Goal: Transaction & Acquisition: Purchase product/service

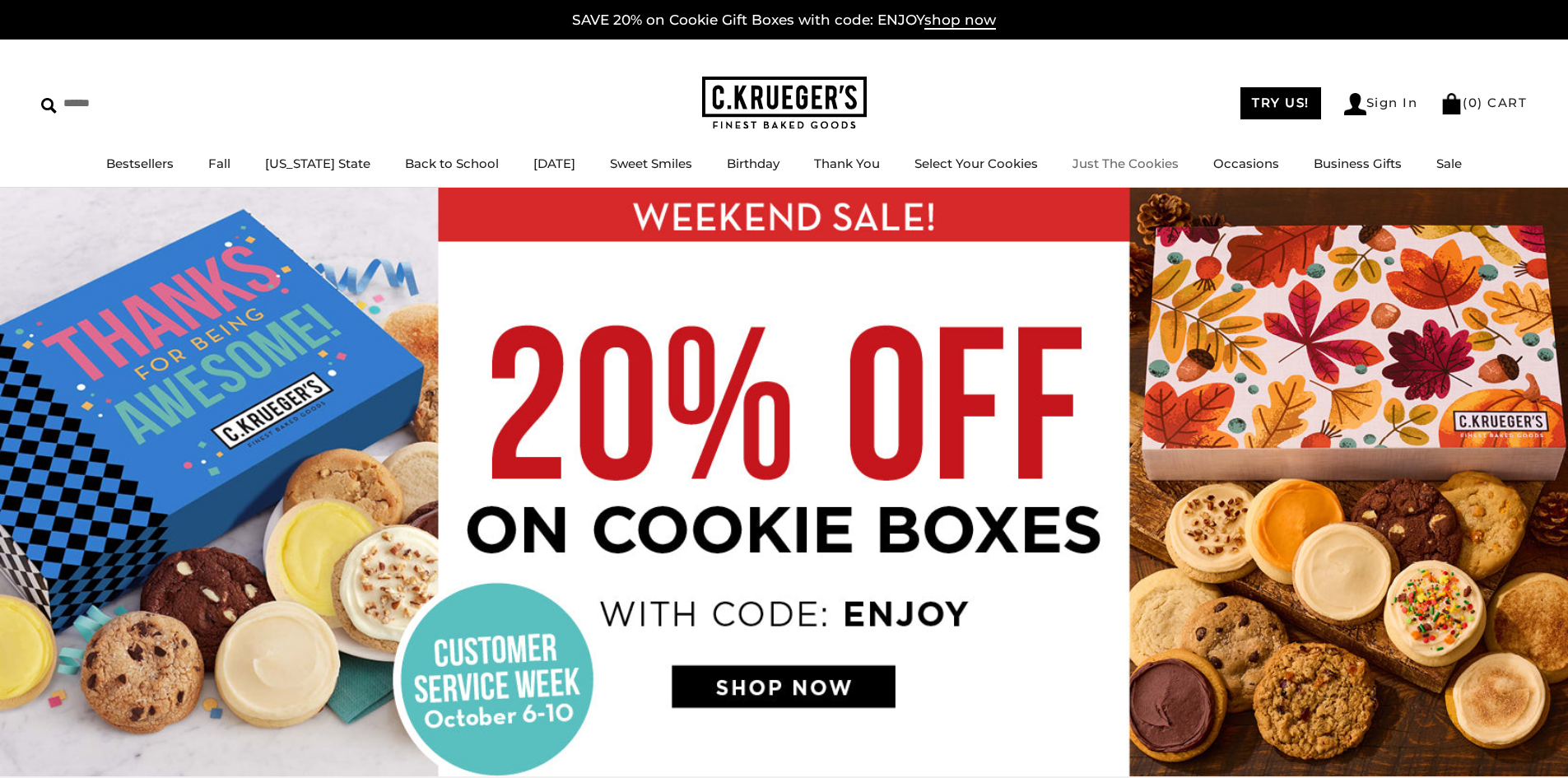
drag, startPoint x: 332, startPoint y: 206, endPoint x: 1102, endPoint y: 163, distance: 771.2
click at [1102, 163] on link "Just The Cookies" at bounding box center [1125, 164] width 106 height 15
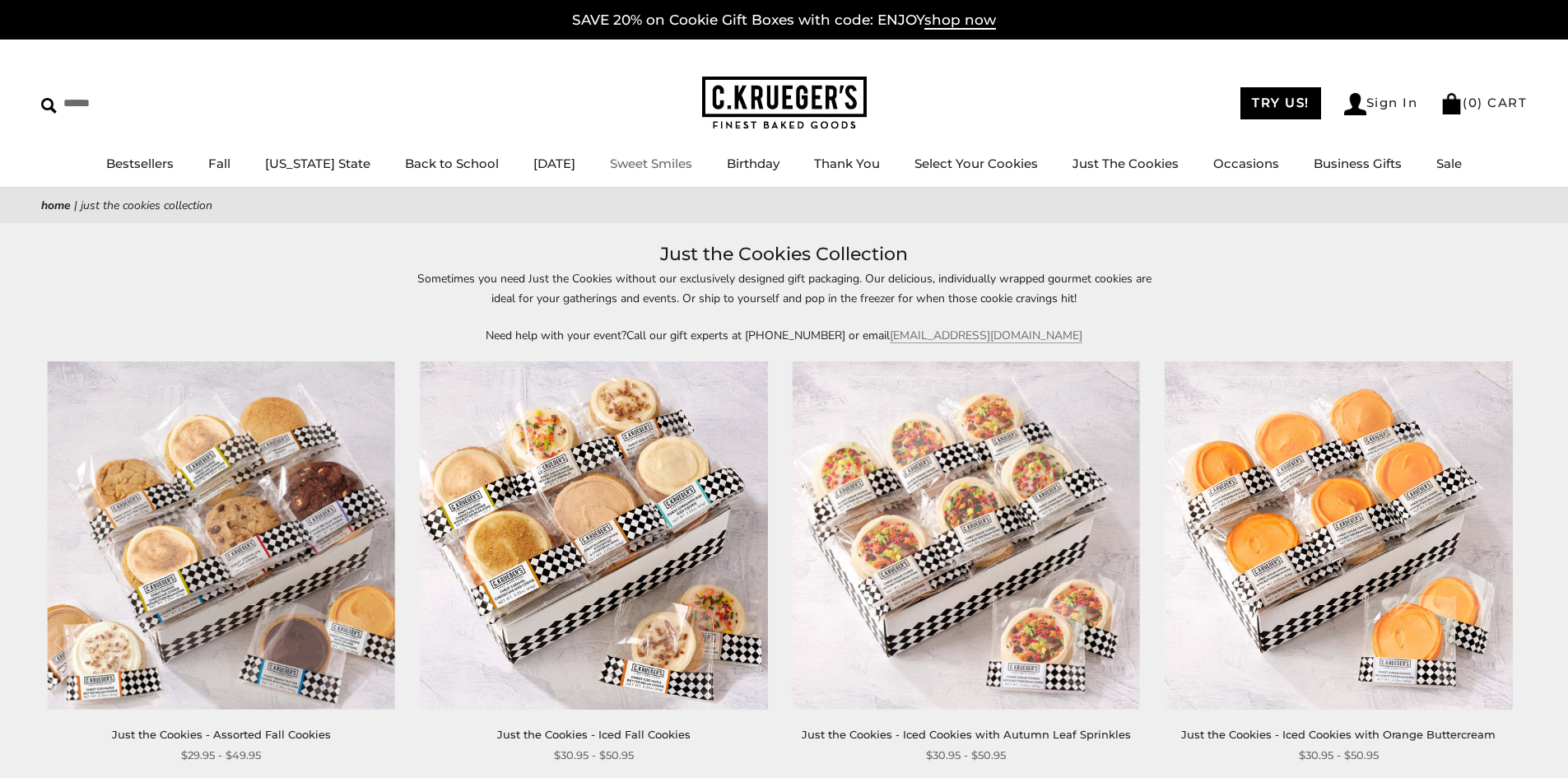
click at [670, 164] on link "Sweet Smiles" at bounding box center [651, 164] width 83 height 15
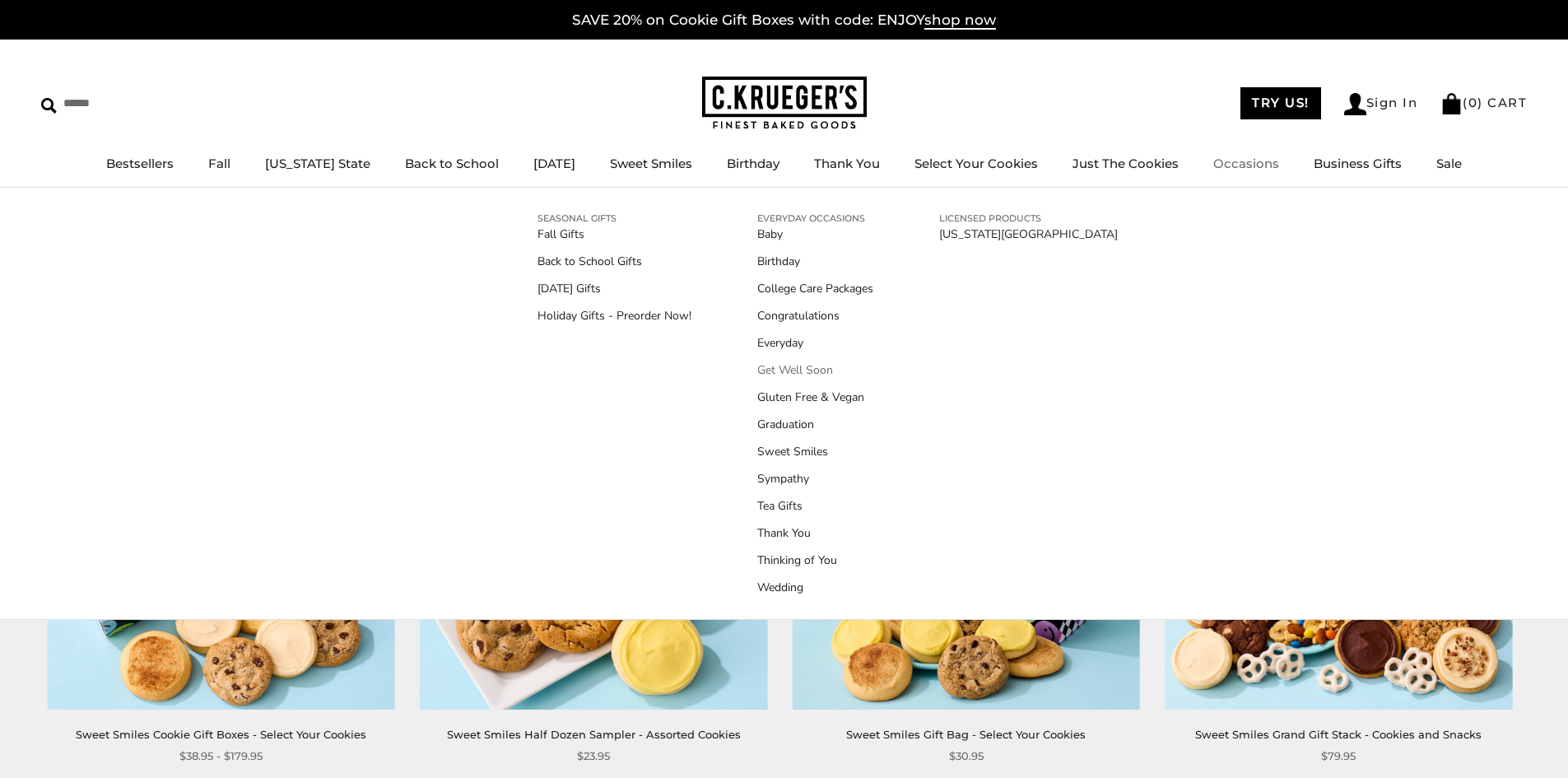
click at [811, 369] on link "Get Well Soon" at bounding box center [815, 370] width 116 height 17
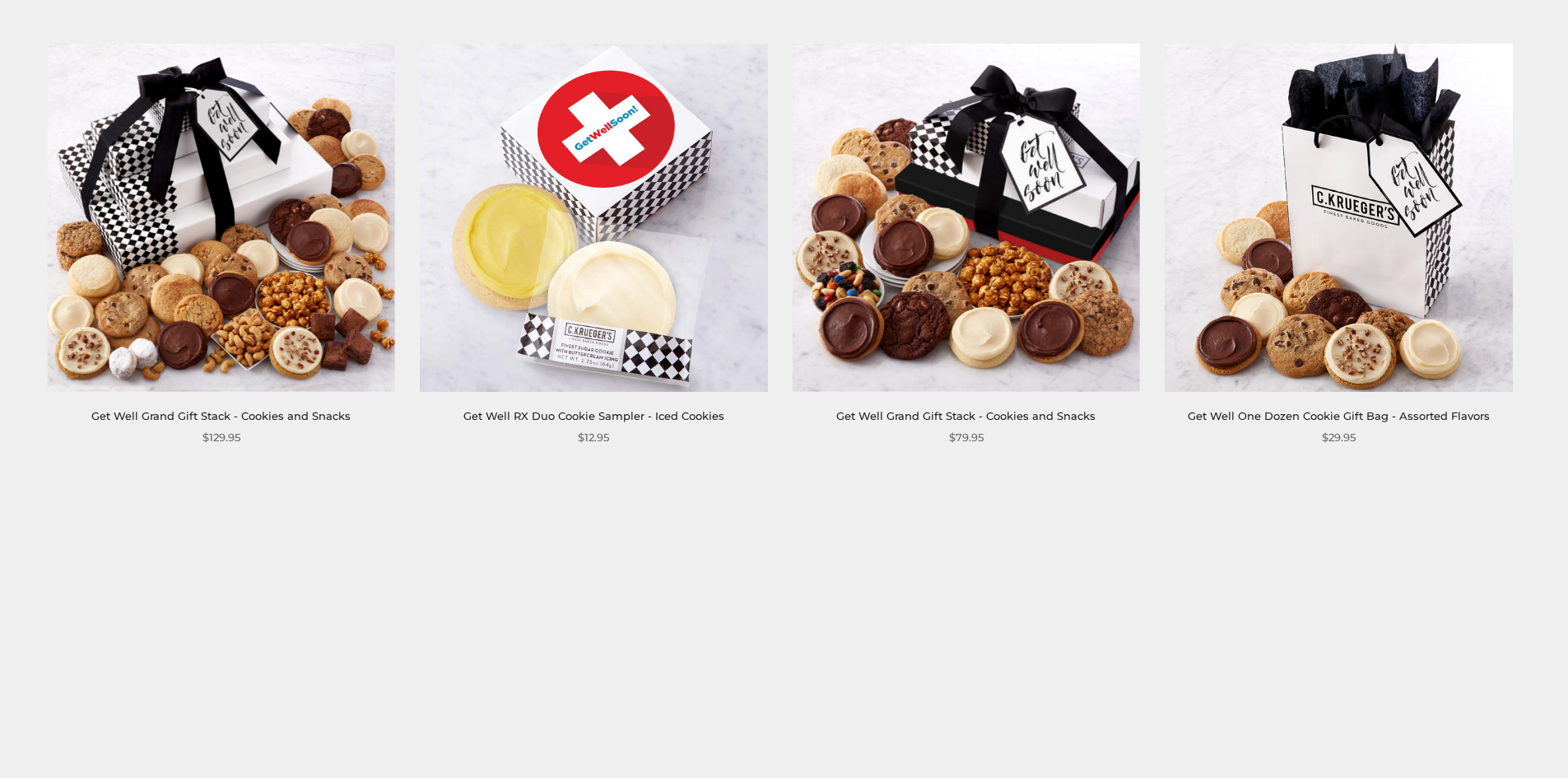
scroll to position [741, 0]
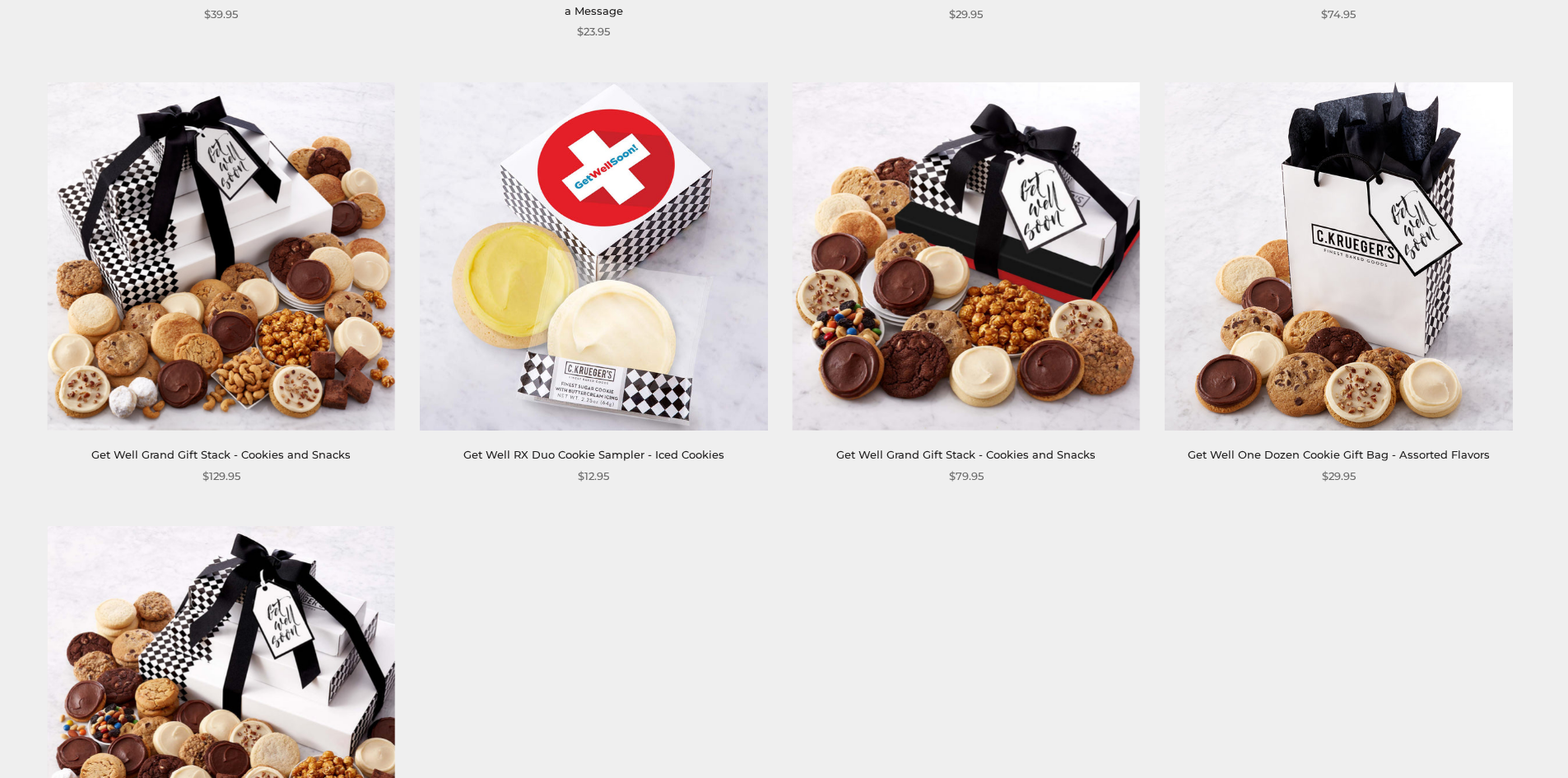
click at [611, 196] on img at bounding box center [594, 256] width 348 height 348
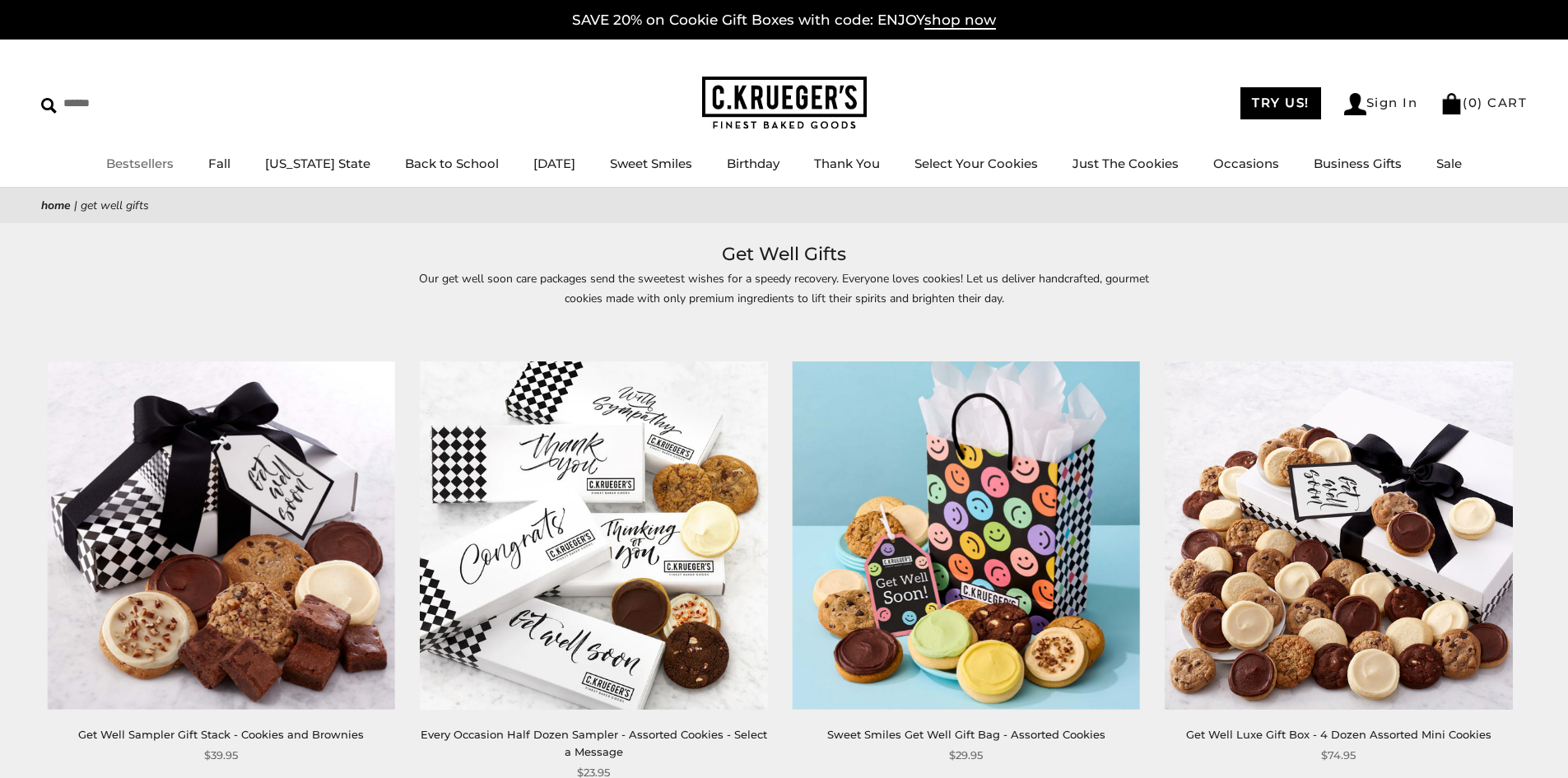
click at [151, 163] on link "Bestsellers" at bounding box center [139, 164] width 67 height 15
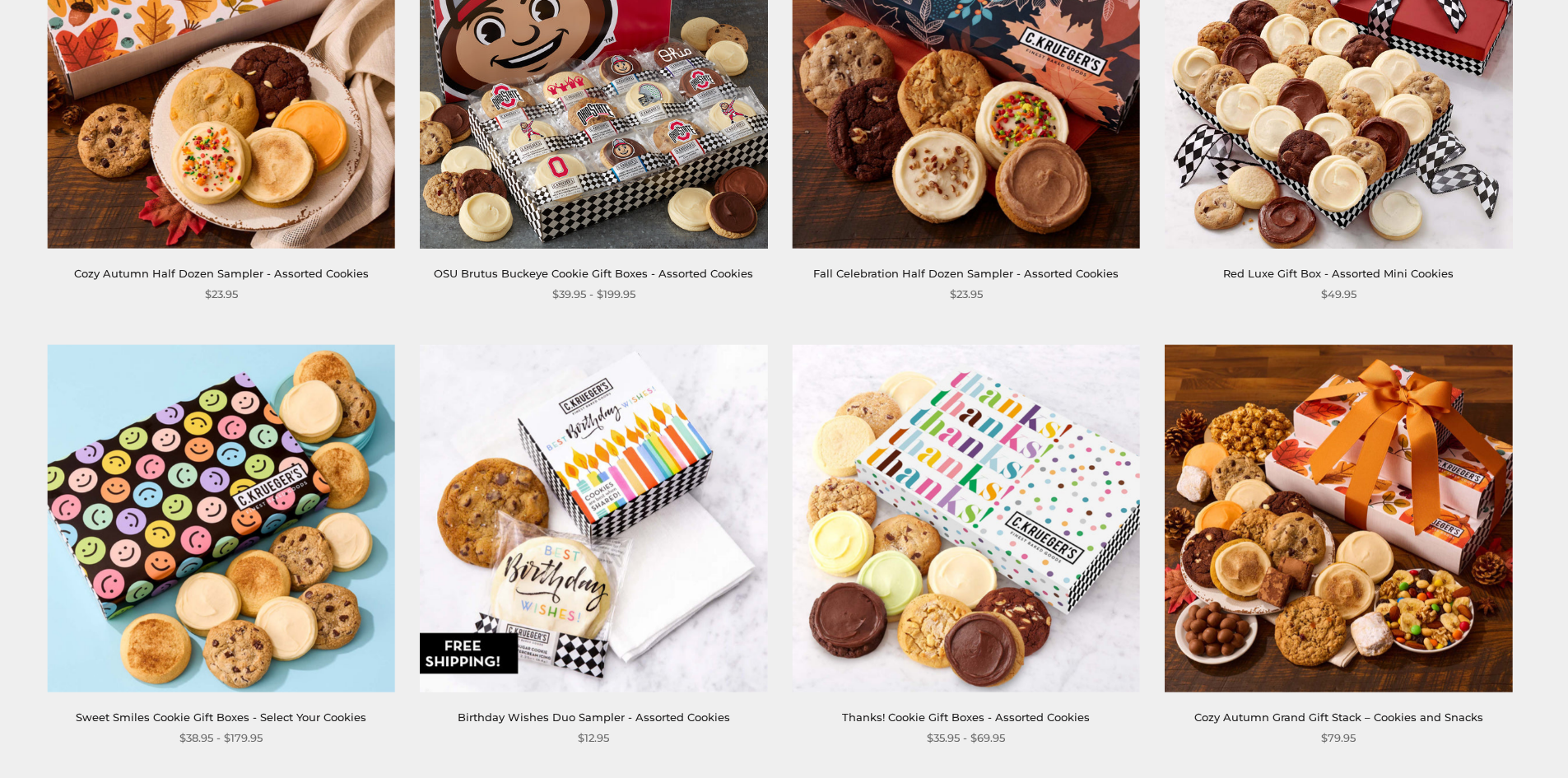
scroll to position [1976, 0]
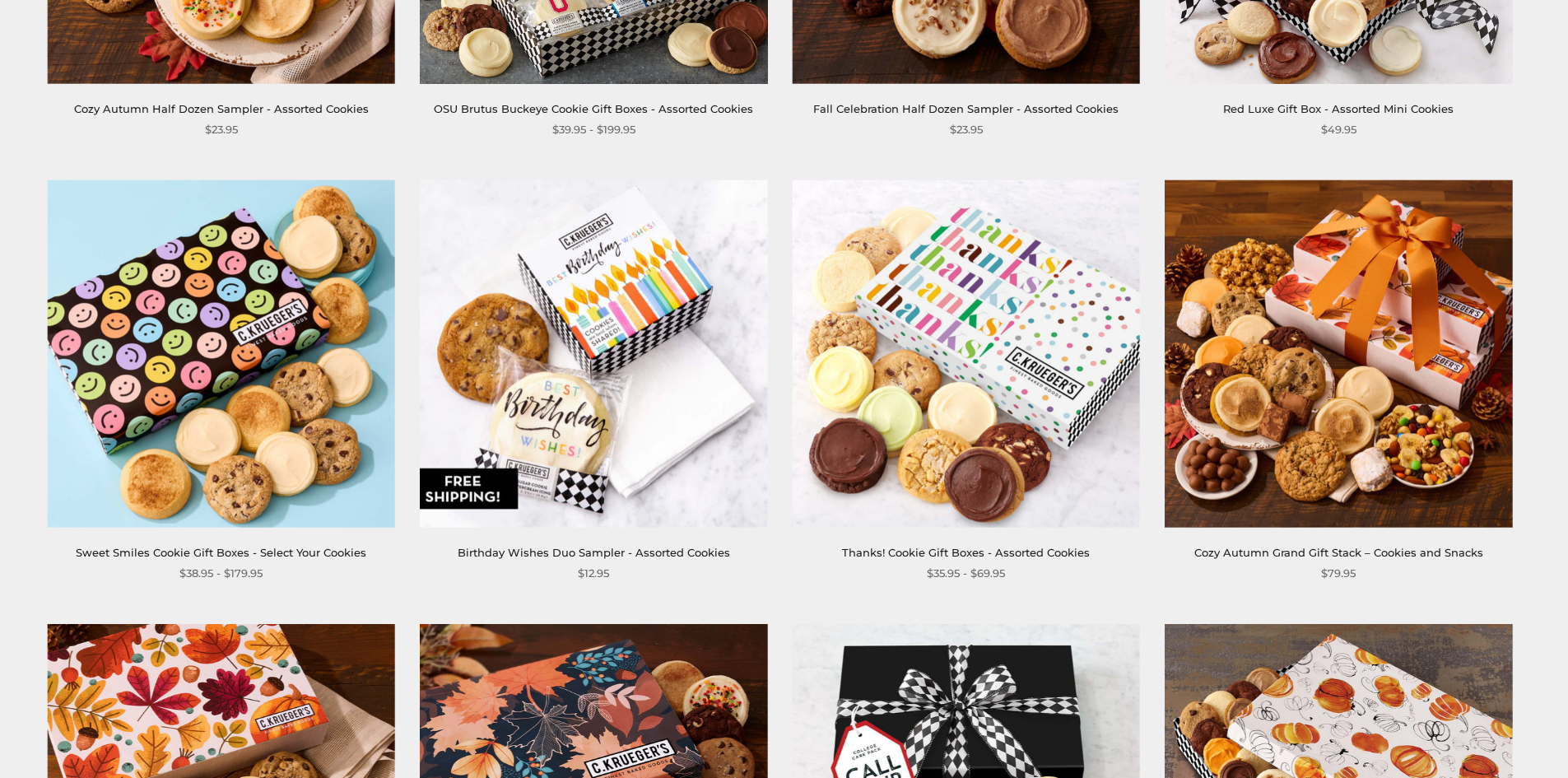
click at [646, 287] on img at bounding box center [594, 354] width 348 height 348
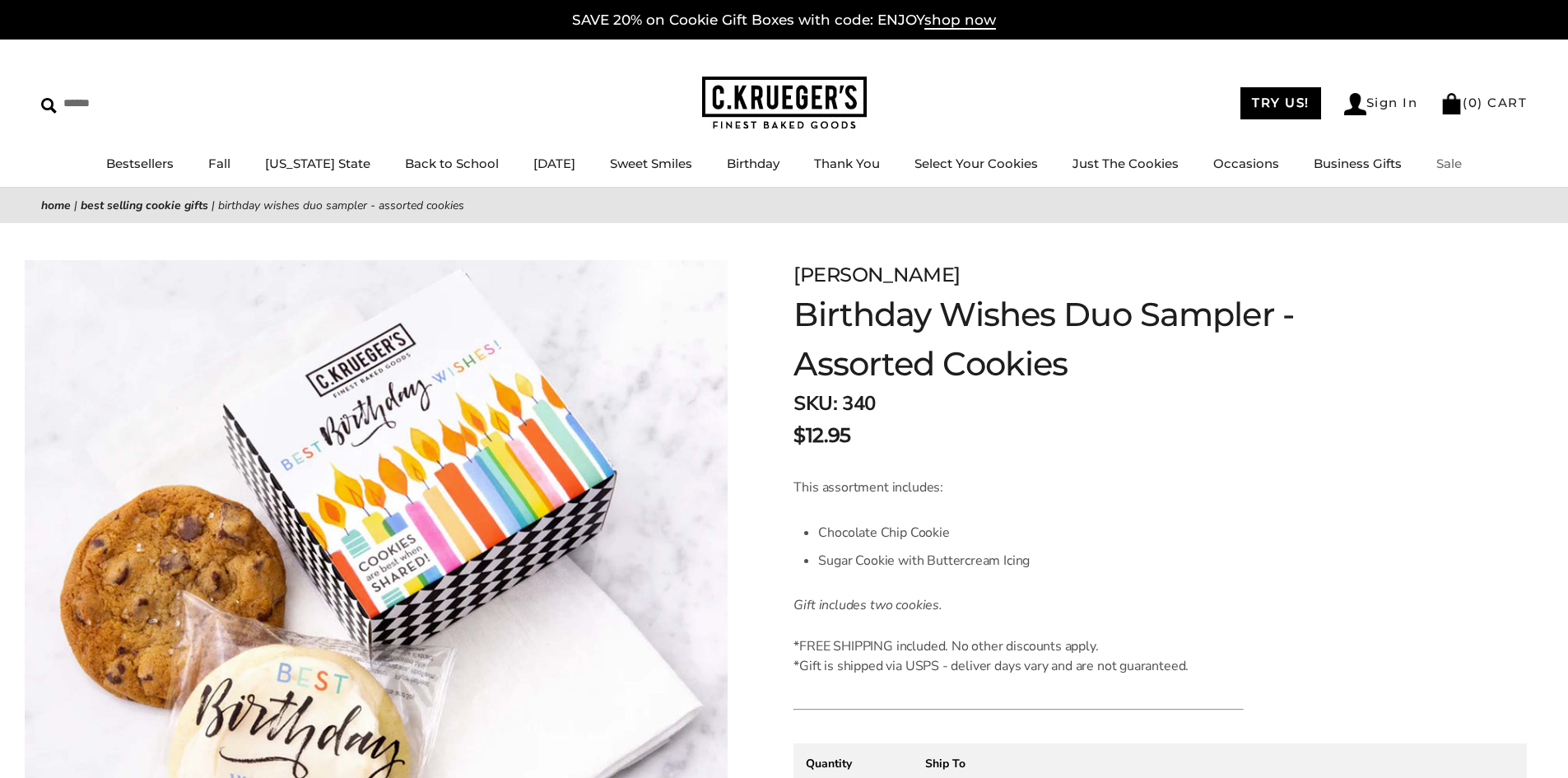
click at [1445, 167] on link "Sale" at bounding box center [1449, 164] width 26 height 15
